Goal: Check status: Check status

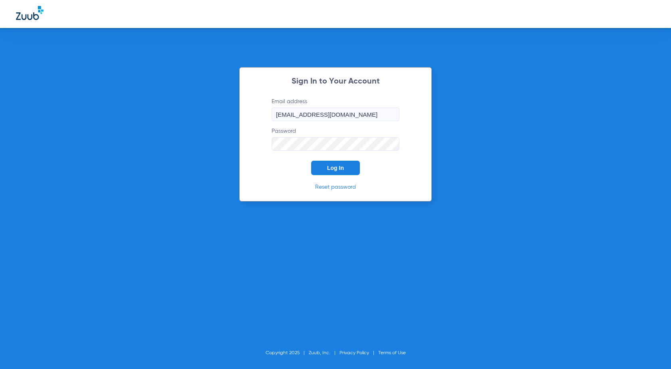
click at [341, 167] on span "Log In" at bounding box center [335, 168] width 17 height 6
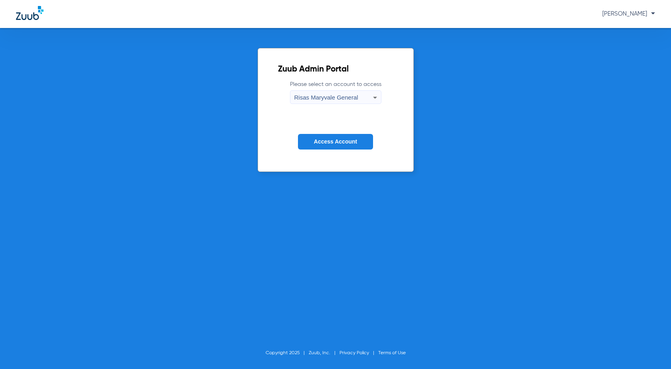
click at [340, 141] on span "Access Account" at bounding box center [335, 141] width 43 height 6
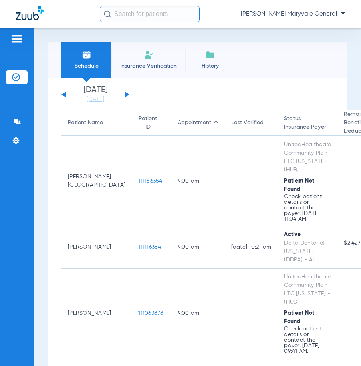
click at [128, 18] on input "text" at bounding box center [150, 14] width 100 height 16
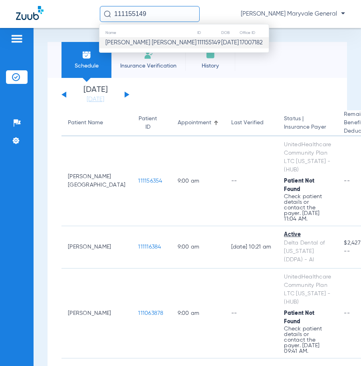
type input "111155149"
click at [147, 40] on span "[PERSON_NAME] [PERSON_NAME]" at bounding box center [151, 43] width 91 height 6
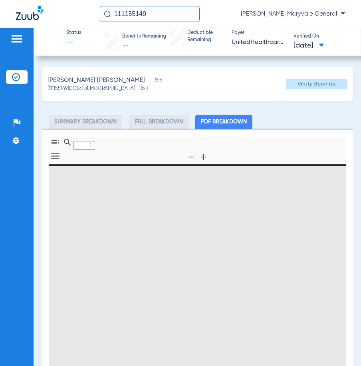
type input "0"
select select "page-width"
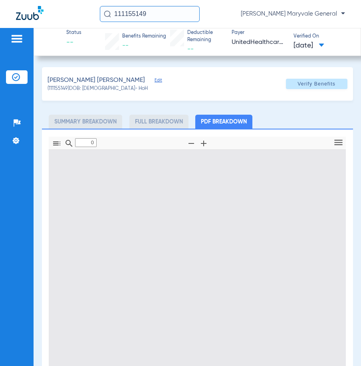
type input "1"
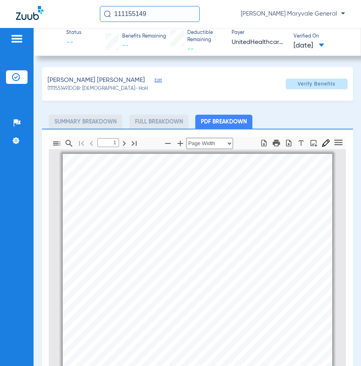
scroll to position [4, 0]
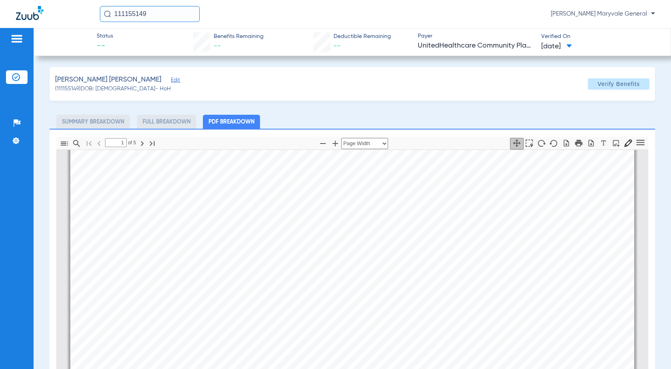
click at [609, 91] on span at bounding box center [619, 83] width 62 height 19
